Goal: Task Accomplishment & Management: Manage account settings

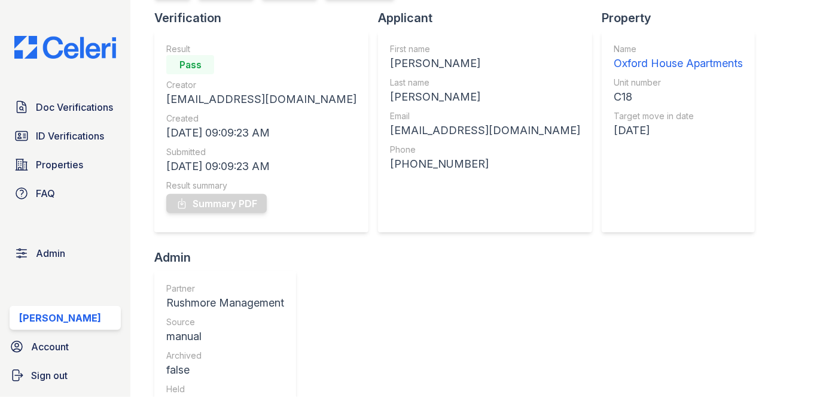
scroll to position [108, 0]
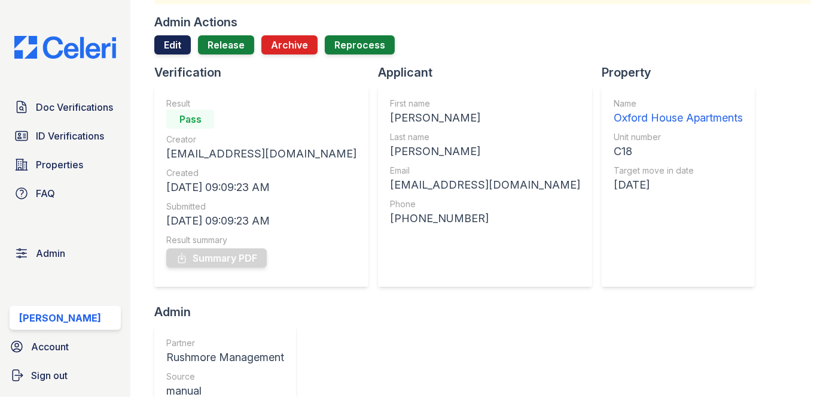
click at [175, 50] on link "Edit" at bounding box center [172, 44] width 36 height 19
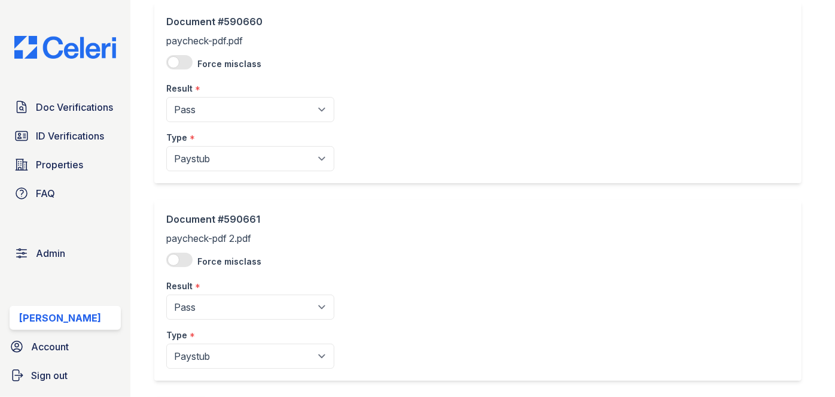
scroll to position [145, 0]
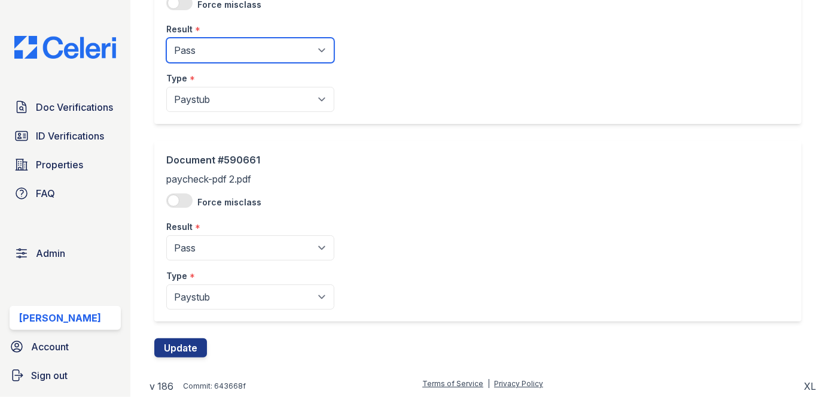
click at [230, 43] on select "Pending Sent Started Processing Pass Fail Caution Error N/A" at bounding box center [250, 50] width 168 height 25
select select "caution"
click at [166, 38] on select "Pending Sent Started Processing Pass Fail Caution Error N/A" at bounding box center [250, 50] width 168 height 25
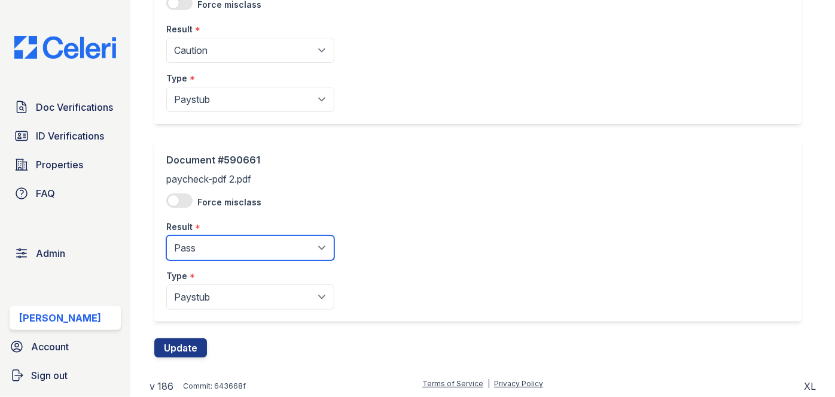
click at [185, 251] on select "Pending Sent Started Processing Pass Fail Caution Error N/A" at bounding box center [250, 247] width 168 height 25
select select "caution"
click at [166, 235] on select "Pending Sent Started Processing Pass Fail Caution Error N/A" at bounding box center [250, 247] width 168 height 25
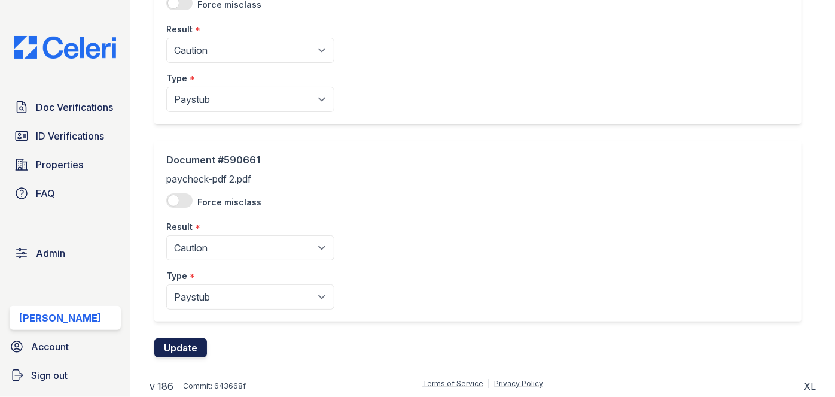
click at [192, 342] on button "Update" at bounding box center [180, 347] width 53 height 19
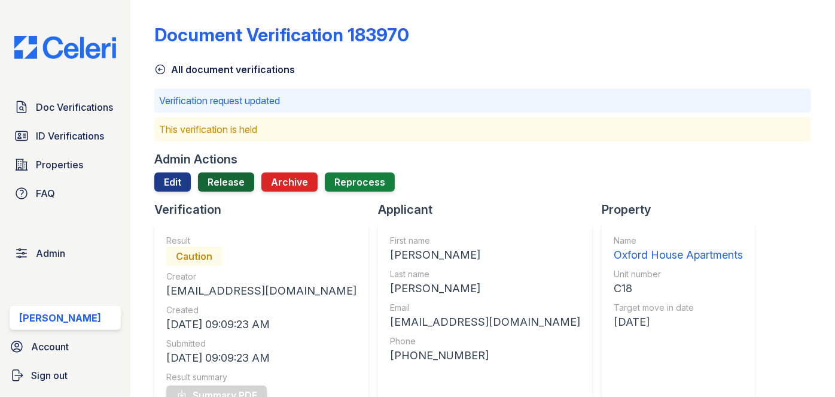
click at [226, 176] on link "Release" at bounding box center [226, 181] width 56 height 19
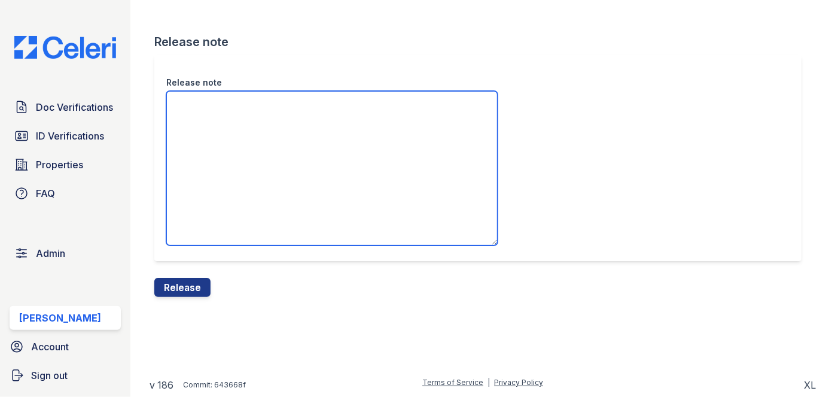
click at [240, 115] on textarea "Release note" at bounding box center [331, 168] width 331 height 154
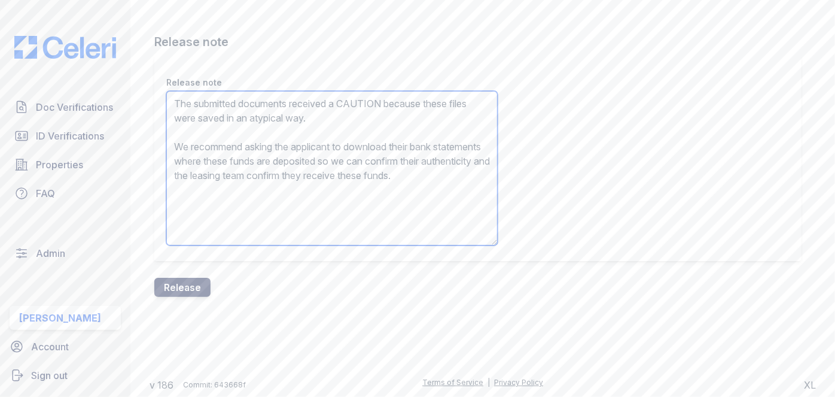
type textarea "The submitted documents received a CAUTION because these files were saved in an…"
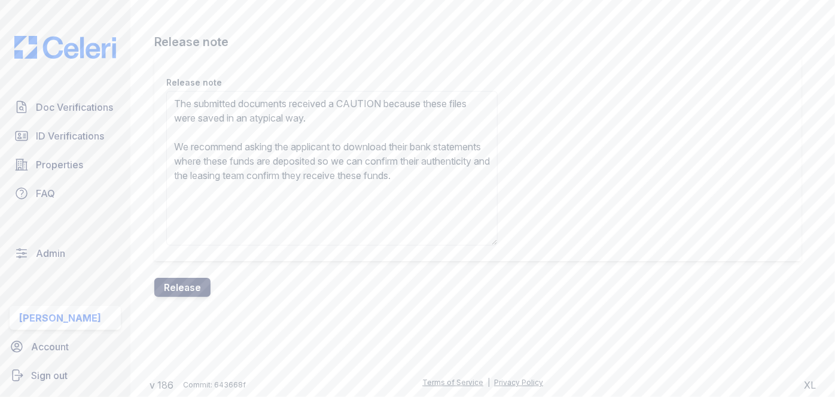
click at [207, 279] on button "Release" at bounding box center [182, 287] width 56 height 19
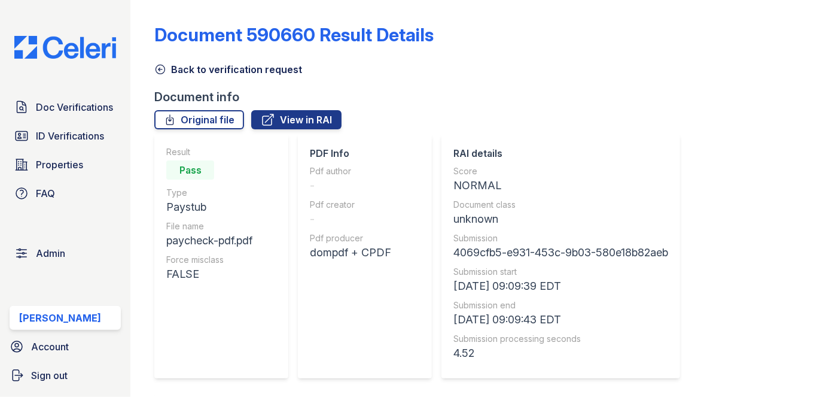
scroll to position [652, 0]
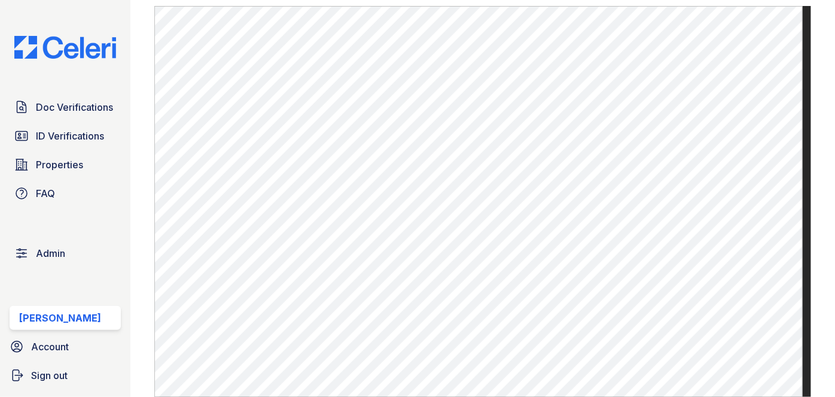
scroll to position [435, 0]
